Goal: Find specific page/section: Find specific page/section

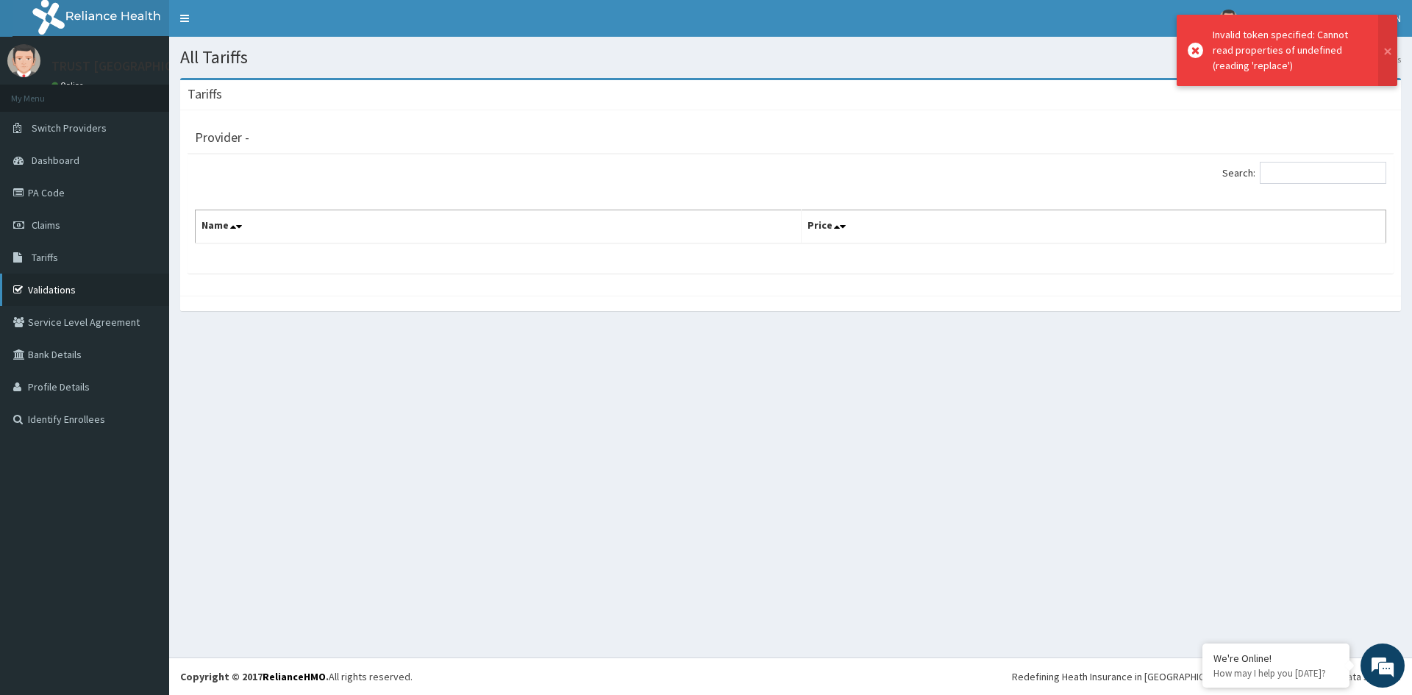
drag, startPoint x: 75, startPoint y: 287, endPoint x: 110, endPoint y: 295, distance: 35.5
click at [75, 288] on link "Validations" at bounding box center [84, 290] width 169 height 32
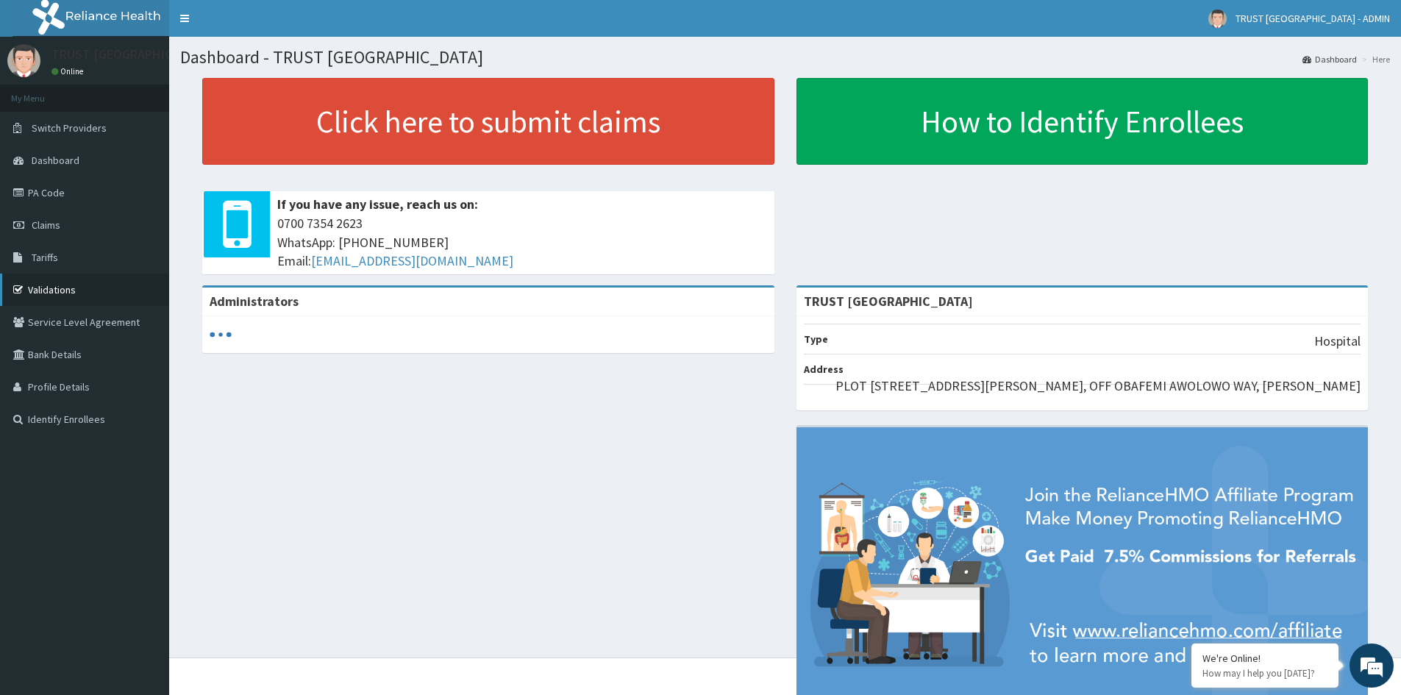
drag, startPoint x: 64, startPoint y: 292, endPoint x: 93, endPoint y: 286, distance: 29.3
click at [64, 293] on link "Validations" at bounding box center [84, 290] width 169 height 32
